Goal: Task Accomplishment & Management: Use online tool/utility

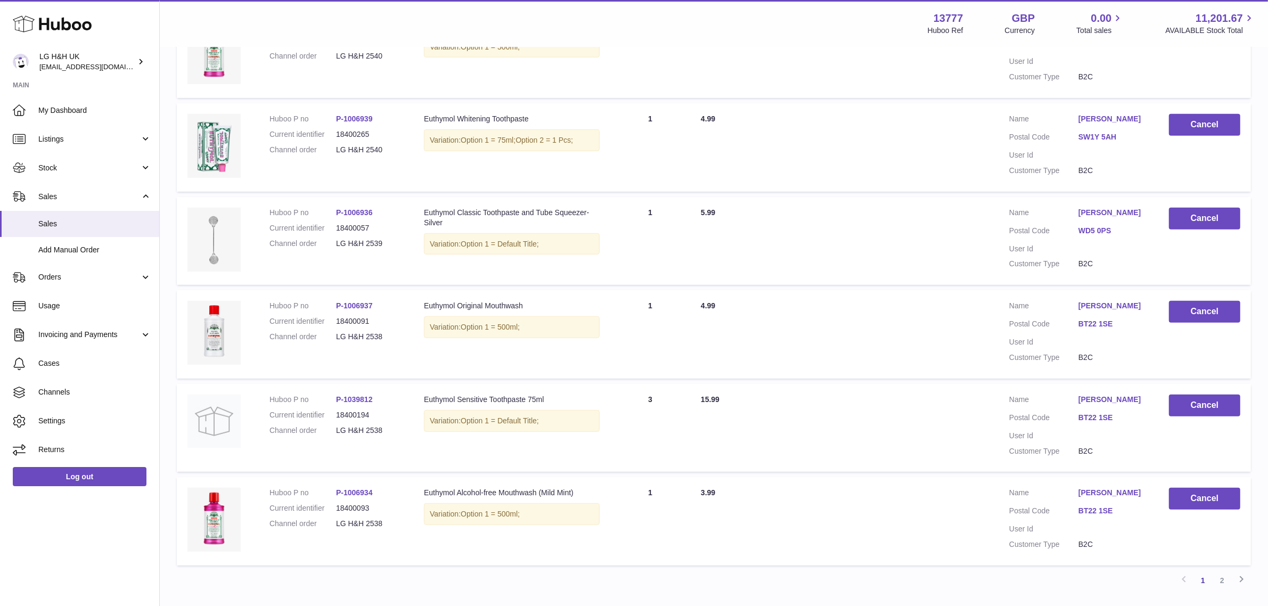
scroll to position [706, 0]
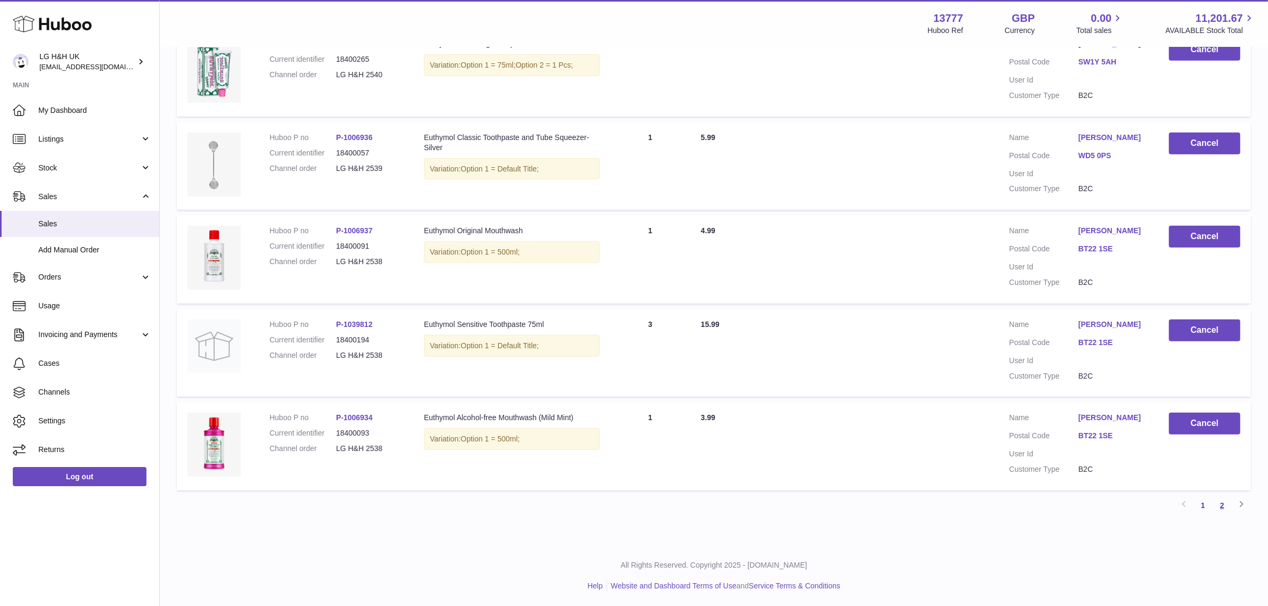
click at [1224, 503] on link "2" at bounding box center [1221, 505] width 19 height 19
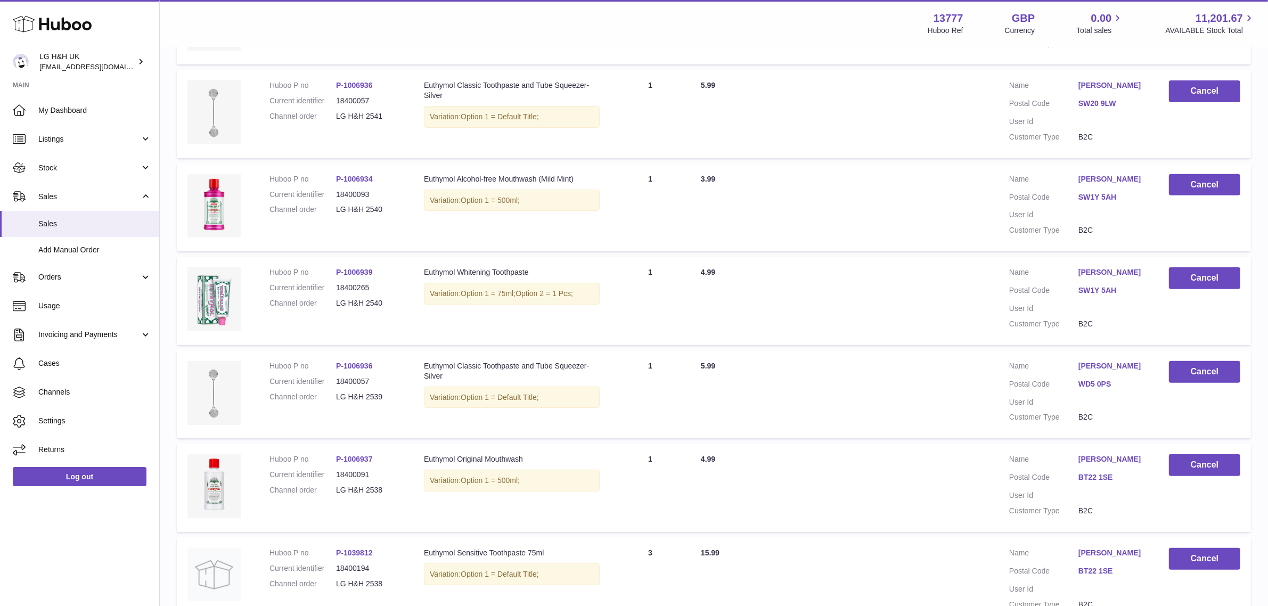
scroll to position [706, 0]
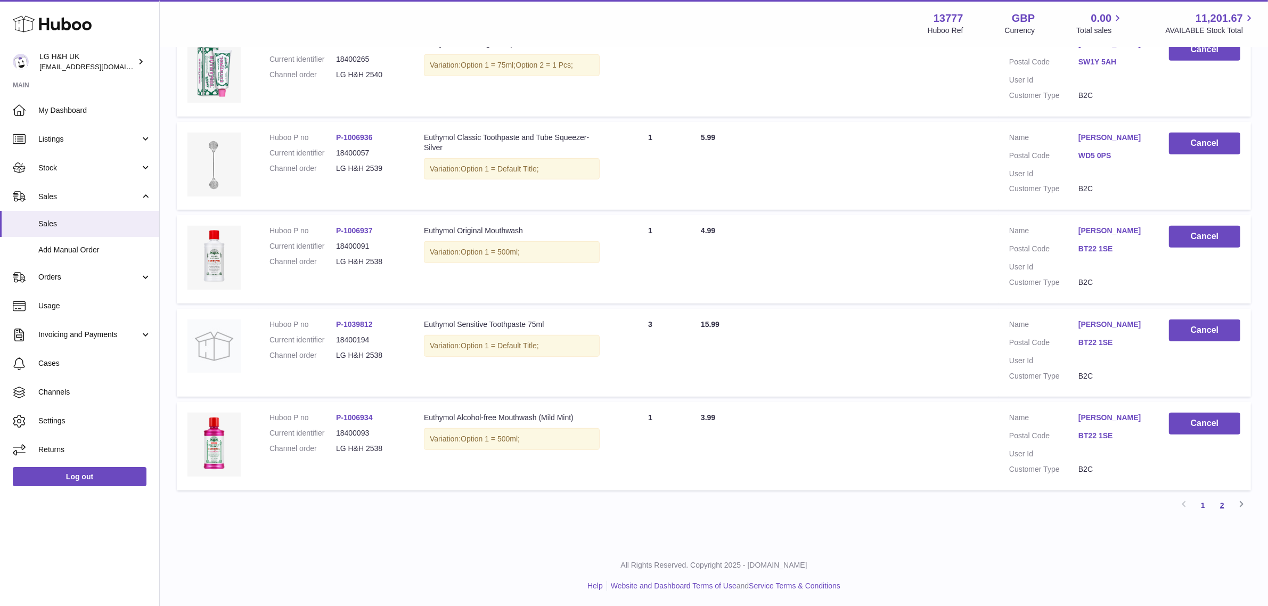
click at [1222, 508] on link "2" at bounding box center [1221, 505] width 19 height 19
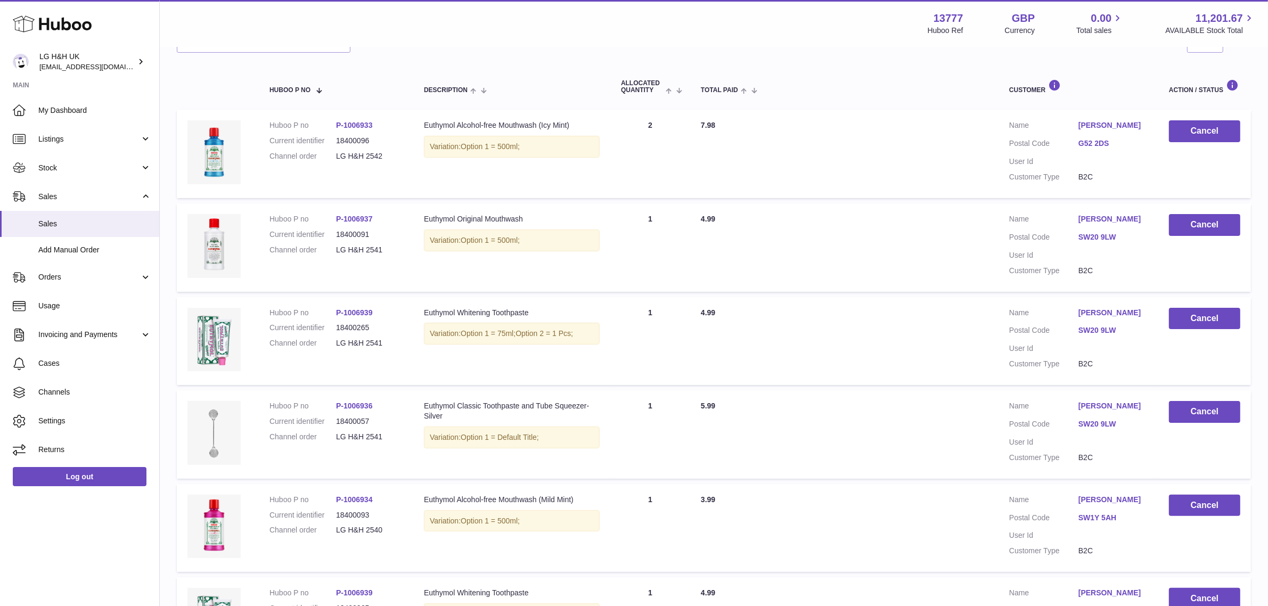
scroll to position [48, 0]
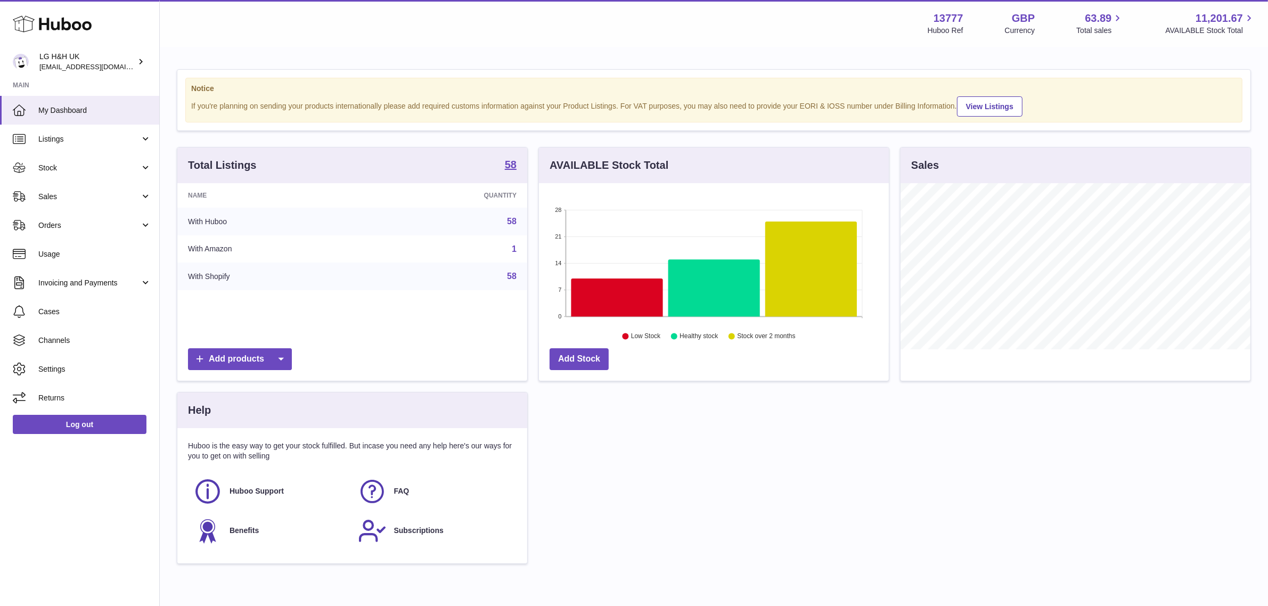
scroll to position [166, 350]
click at [80, 192] on span "Sales" at bounding box center [89, 197] width 102 height 10
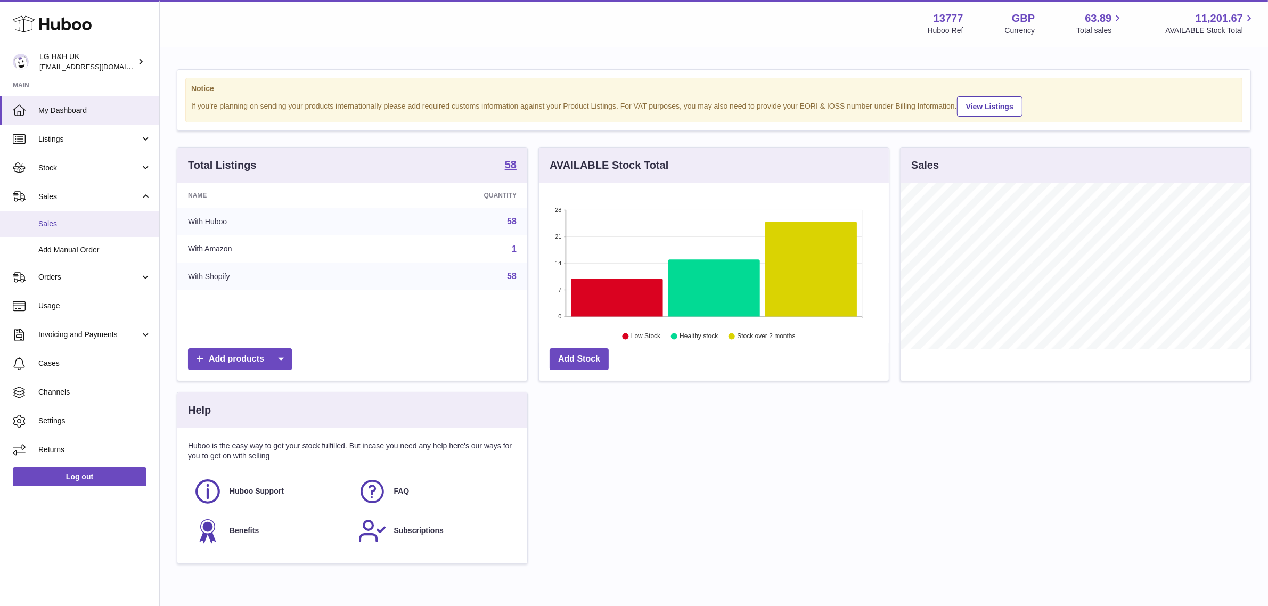
click at [51, 229] on link "Sales" at bounding box center [79, 224] width 159 height 26
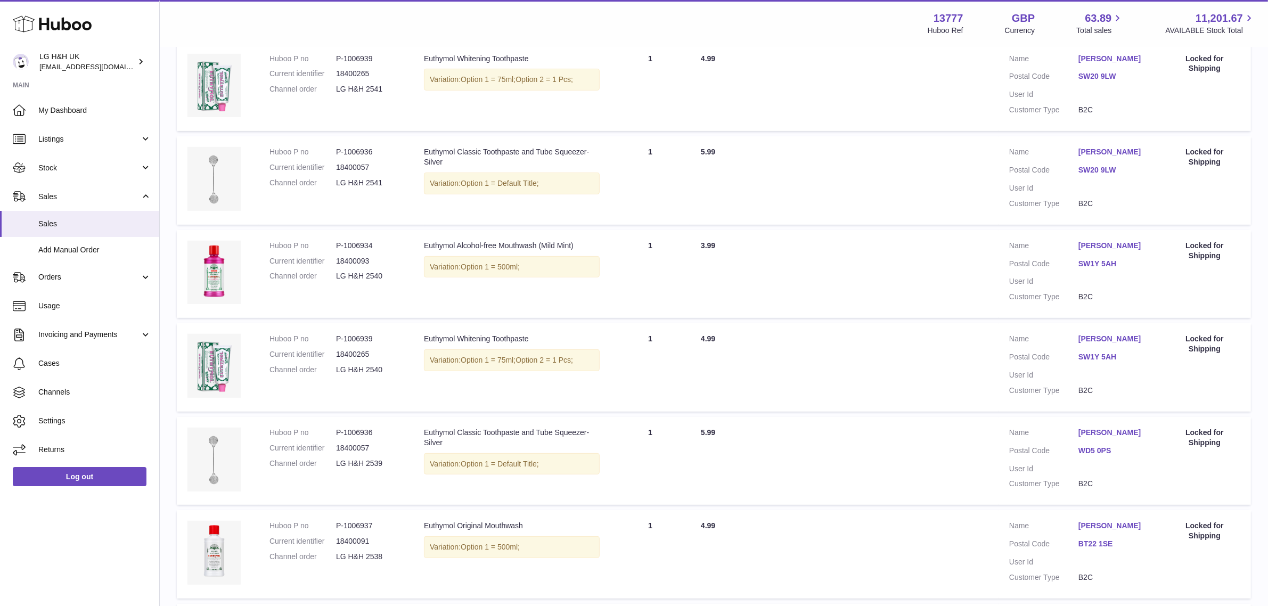
scroll to position [706, 0]
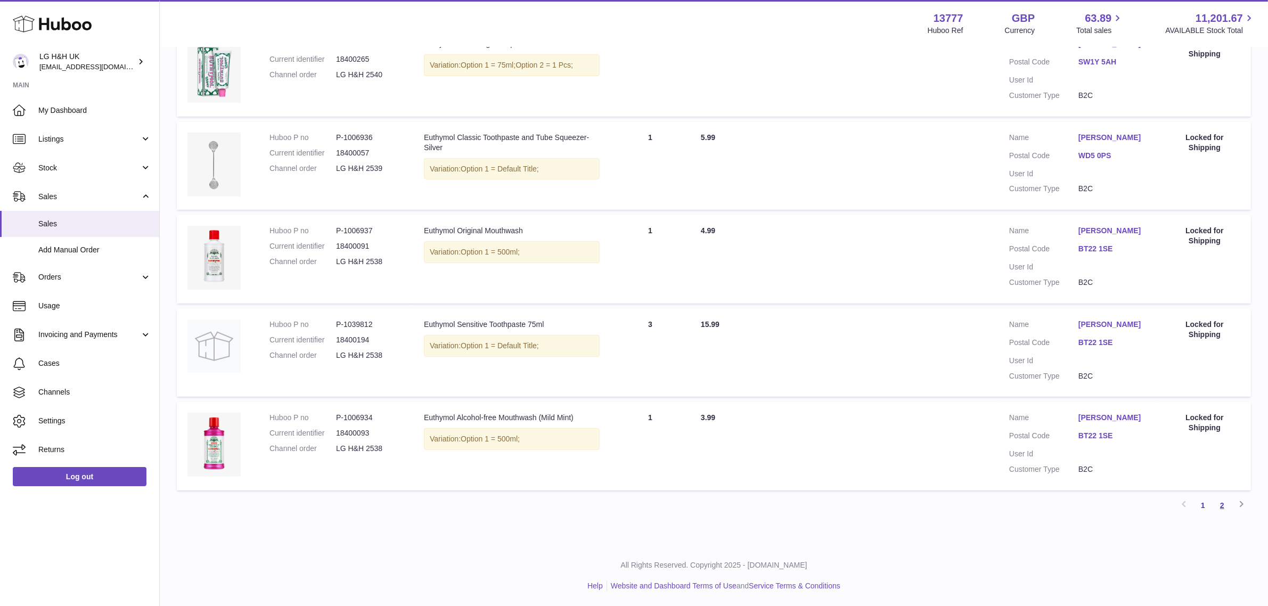
click at [1223, 507] on link "2" at bounding box center [1221, 505] width 19 height 19
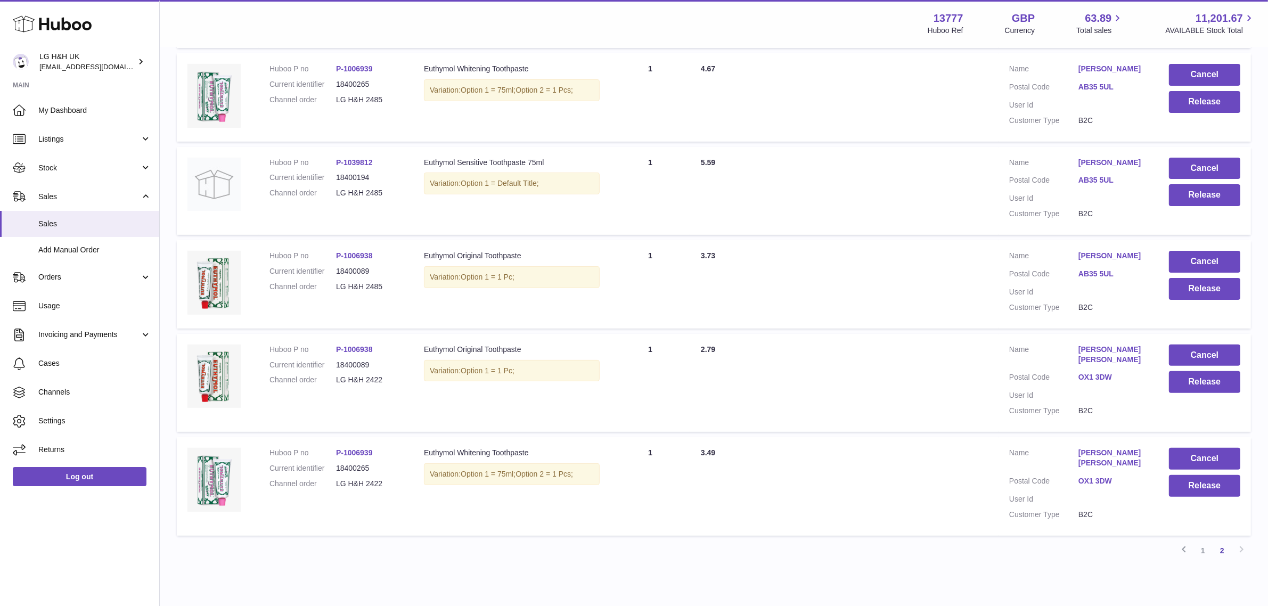
scroll to position [353, 0]
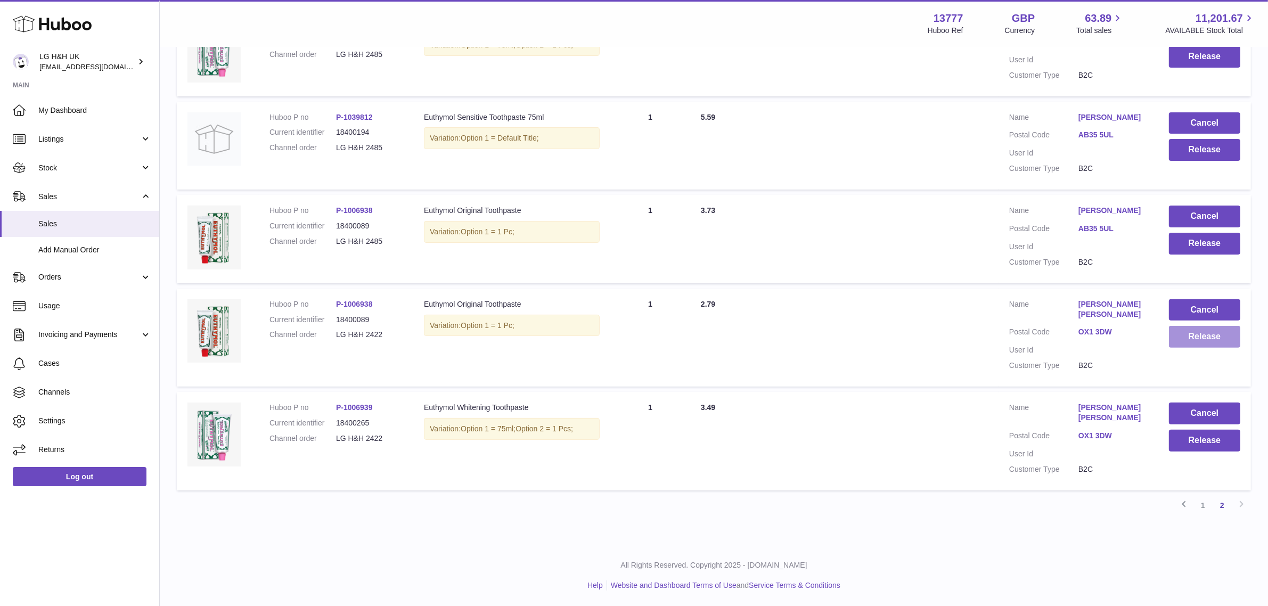
click at [1189, 332] on button "Release" at bounding box center [1204, 337] width 71 height 22
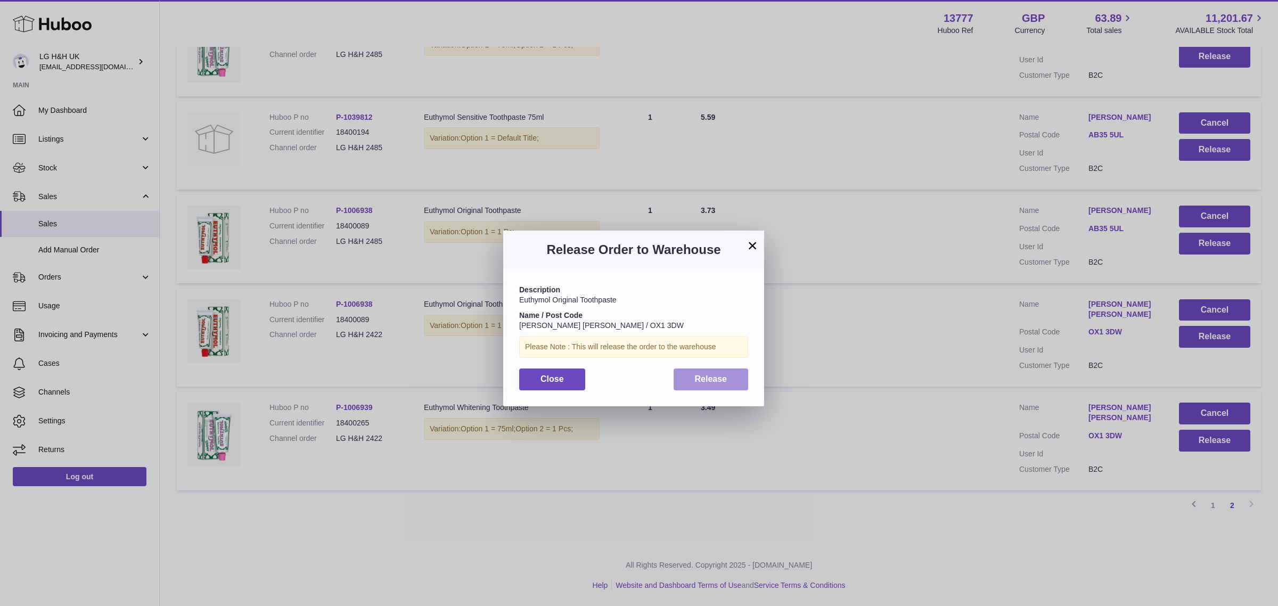
click at [713, 384] on button "Release" at bounding box center [710, 379] width 75 height 22
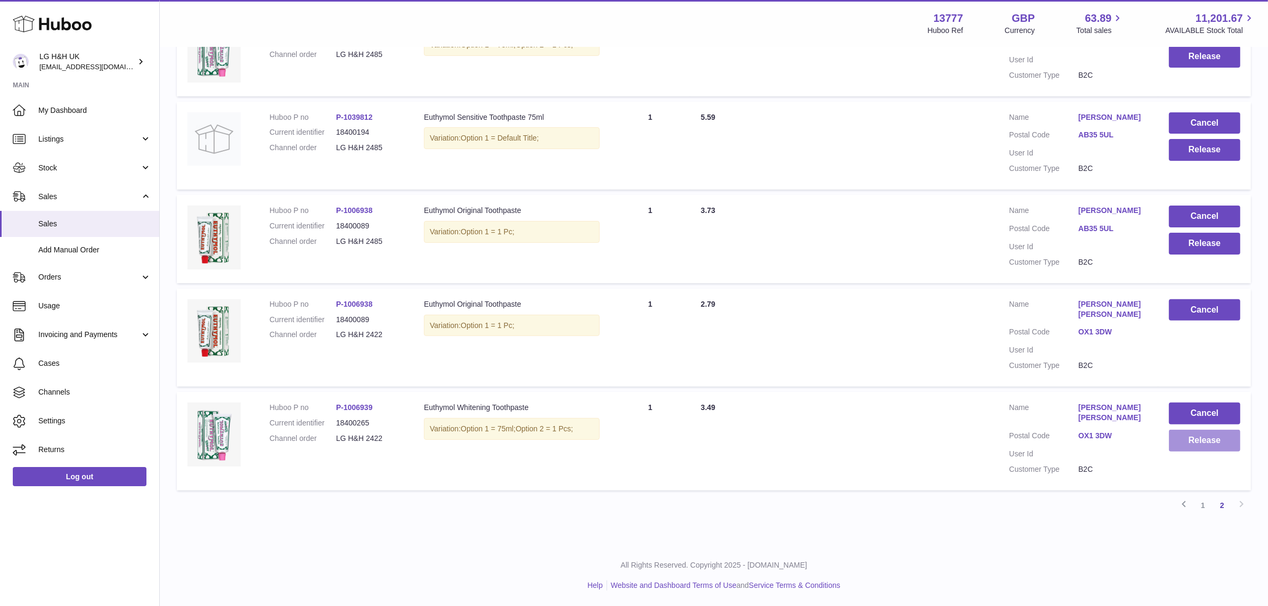
click at [1214, 440] on button "Release" at bounding box center [1204, 441] width 71 height 22
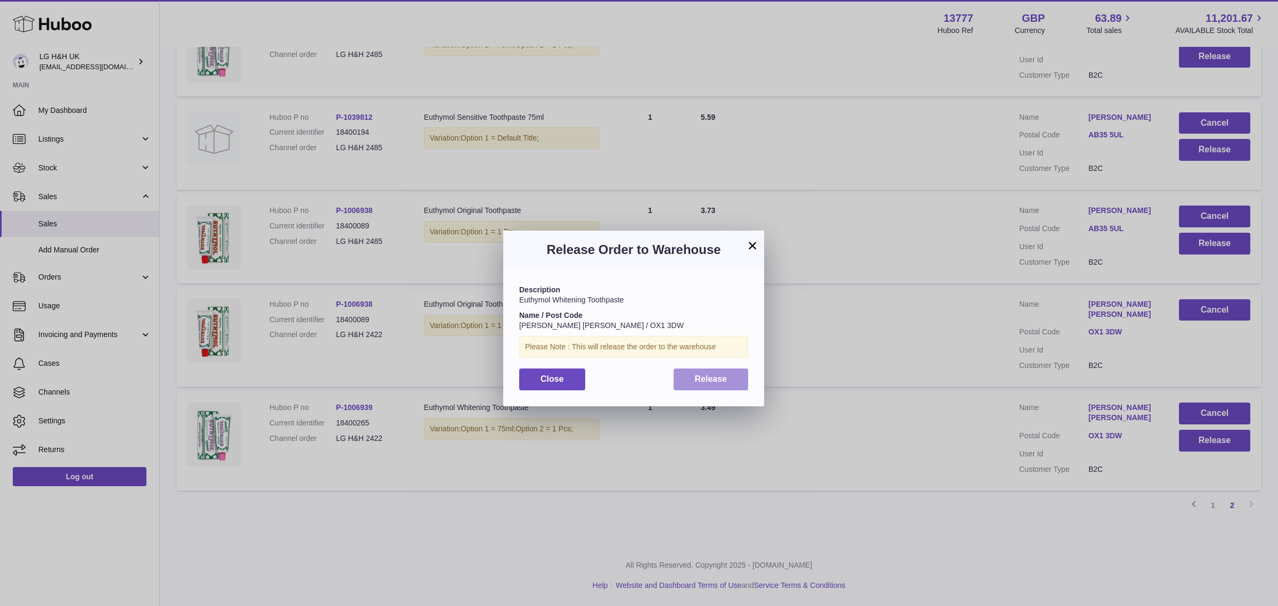
click at [722, 373] on button "Release" at bounding box center [710, 379] width 75 height 22
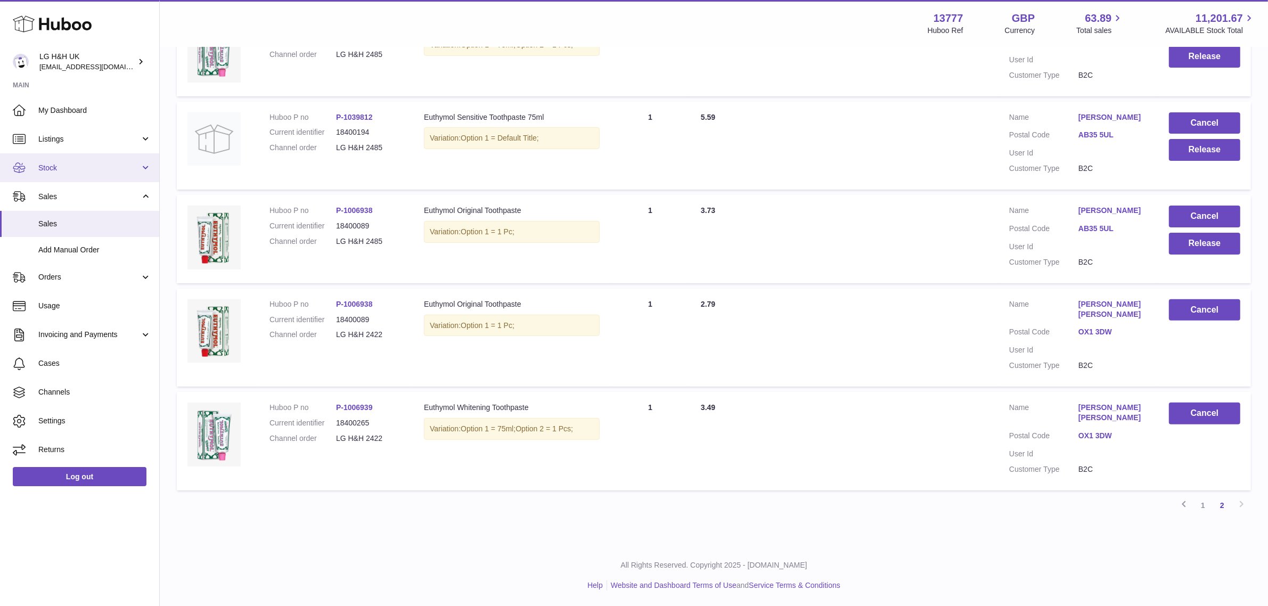
click at [70, 160] on link "Stock" at bounding box center [79, 167] width 159 height 29
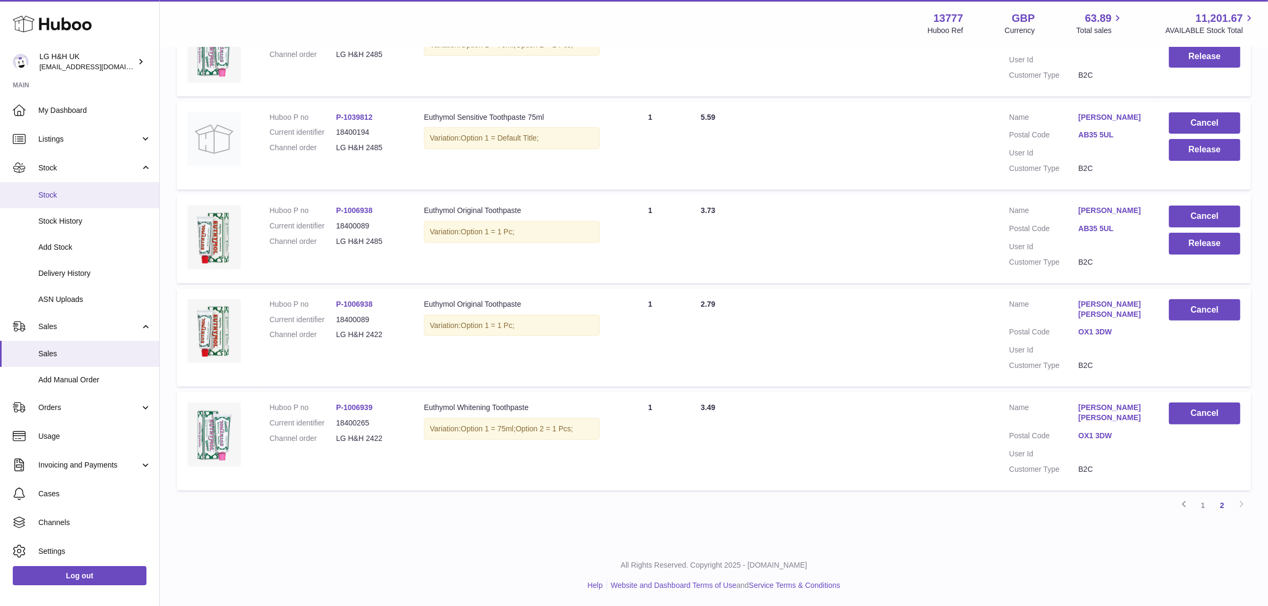
click at [56, 200] on span "Stock" at bounding box center [94, 195] width 113 height 10
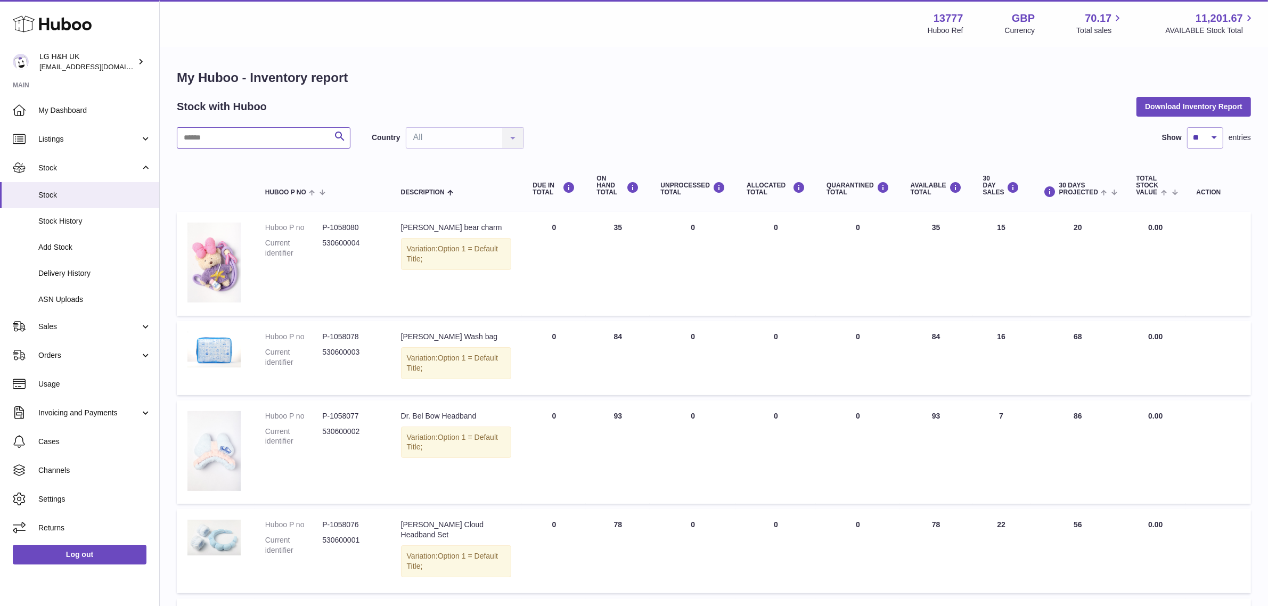
click at [277, 138] on input "text" at bounding box center [264, 137] width 174 height 21
click at [482, 41] on div "Menu Huboo 13777 Huboo Ref GBP Currency 70.17 Total sales 11,201.67 AVAILABLE S…" at bounding box center [714, 23] width 1108 height 47
click at [437, 68] on div "My Huboo - Inventory report Stock with Huboo Download Inventory Report Search C…" at bounding box center [714, 612] width 1108 height 1128
